Goal: Transaction & Acquisition: Download file/media

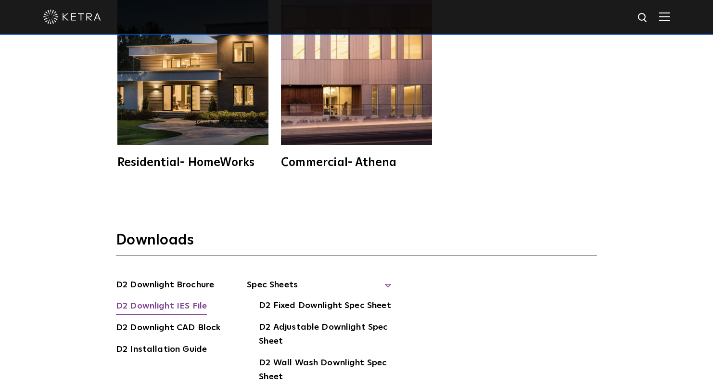
click at [185, 299] on link "D2 Downlight IES File" at bounding box center [161, 306] width 91 height 15
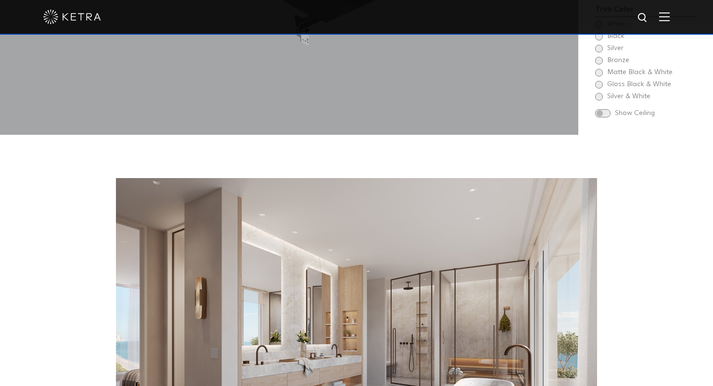
scroll to position [1038, 0]
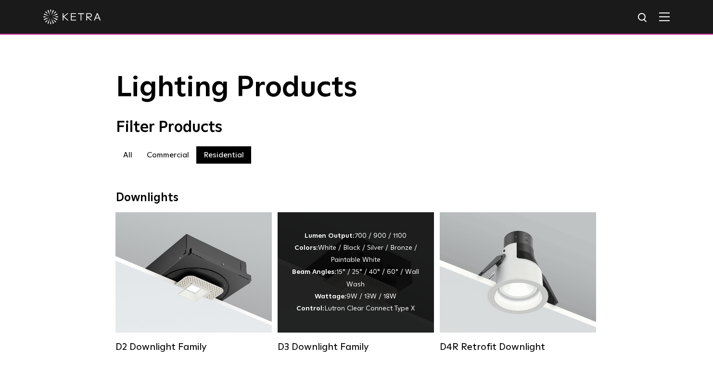
click at [353, 269] on div "Lumen Output: 700 / 900 / 1100 Colors: White / Black / Silver / Bronze / Painta…" at bounding box center [356, 272] width 128 height 85
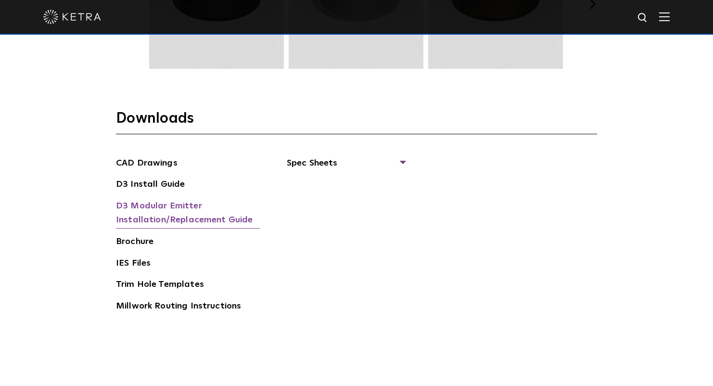
scroll to position [1437, 0]
click at [128, 257] on link "IES Files" at bounding box center [133, 263] width 35 height 15
